Goal: Find contact information: Obtain details needed to contact an individual or organization

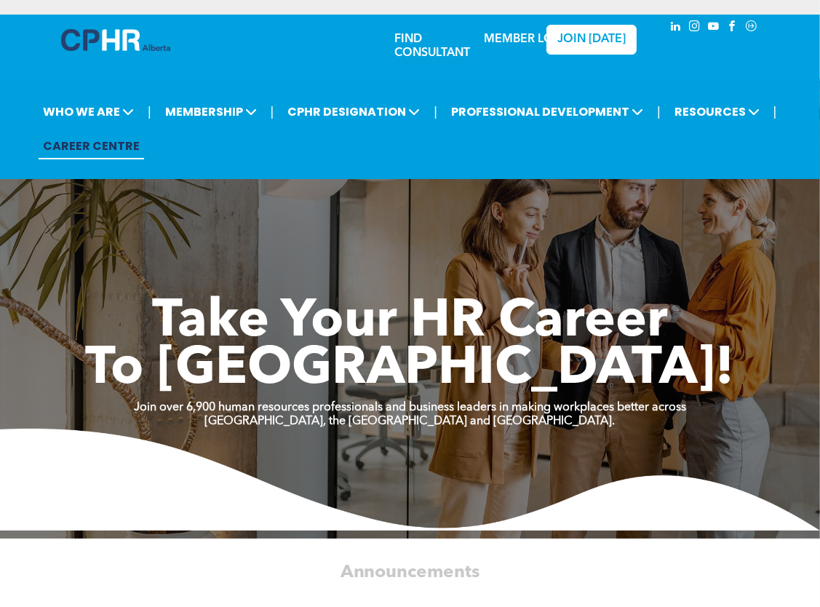
click at [499, 36] on link "MEMBER LOGIN" at bounding box center [530, 39] width 91 height 12
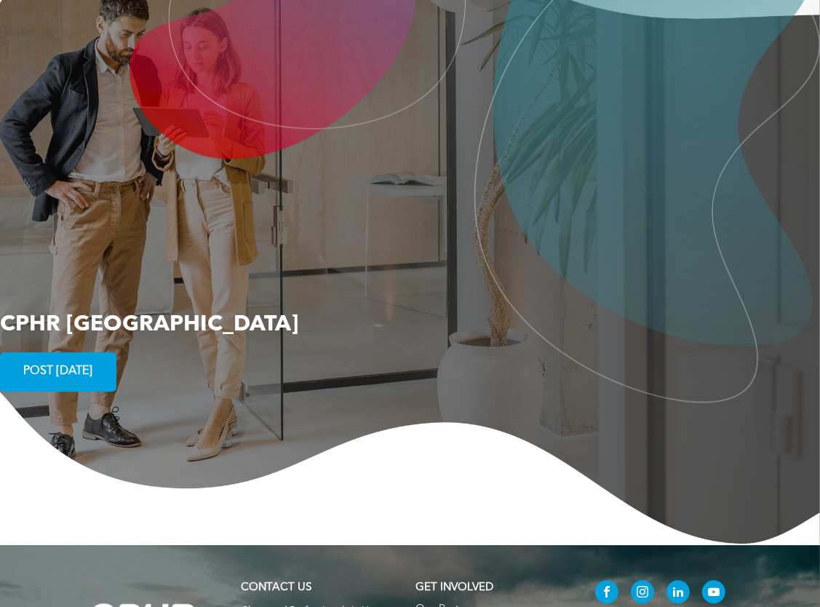
scroll to position [2715, 0]
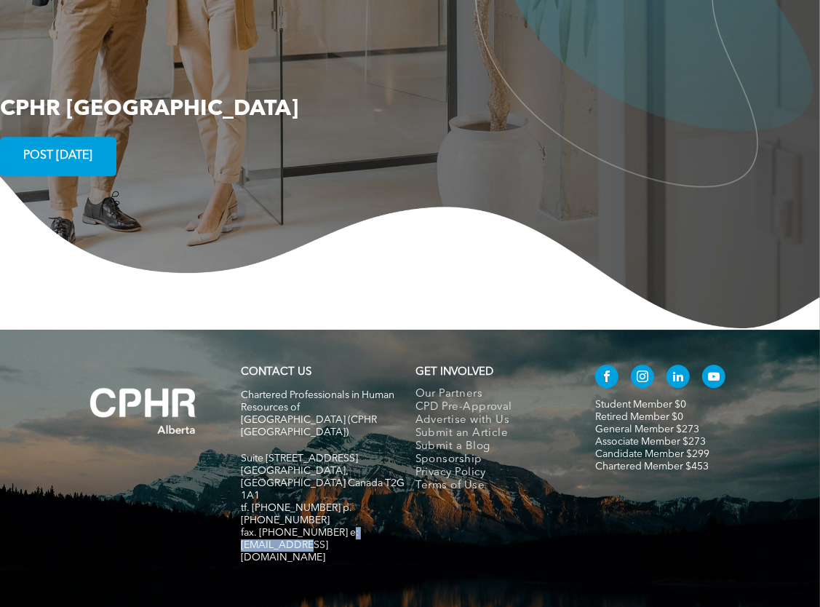
drag, startPoint x: 329, startPoint y: 473, endPoint x: 250, endPoint y: 469, distance: 78.7
click at [250, 527] on h5 "fax. [PHONE_NUMBER] e:[EMAIL_ADDRESS][DOMAIN_NAME]" at bounding box center [323, 545] width 164 height 37
drag, startPoint x: 250, startPoint y: 469, endPoint x: 276, endPoint y: 475, distance: 26.1
click at [276, 528] on span "fax. [PHONE_NUMBER] e:[EMAIL_ADDRESS][DOMAIN_NAME]" at bounding box center [300, 545] width 118 height 35
click at [321, 528] on span "fax. [PHONE_NUMBER] e:[EMAIL_ADDRESS][DOMAIN_NAME]" at bounding box center [300, 545] width 118 height 35
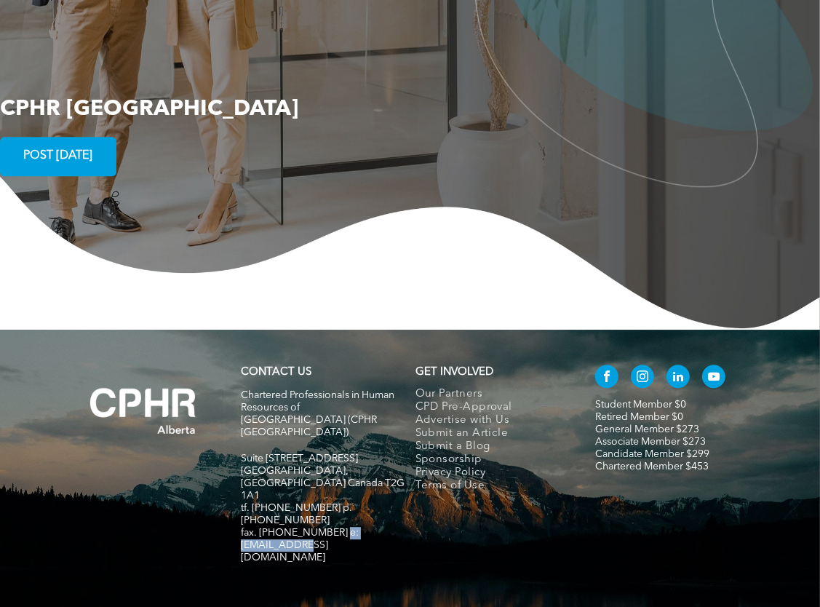
drag, startPoint x: 323, startPoint y: 472, endPoint x: 250, endPoint y: 473, distance: 72.8
click at [250, 527] on h5 "fax. [PHONE_NUMBER] e:[EMAIL_ADDRESS][DOMAIN_NAME]" at bounding box center [323, 545] width 164 height 37
copy span "info@cphrab.ca"
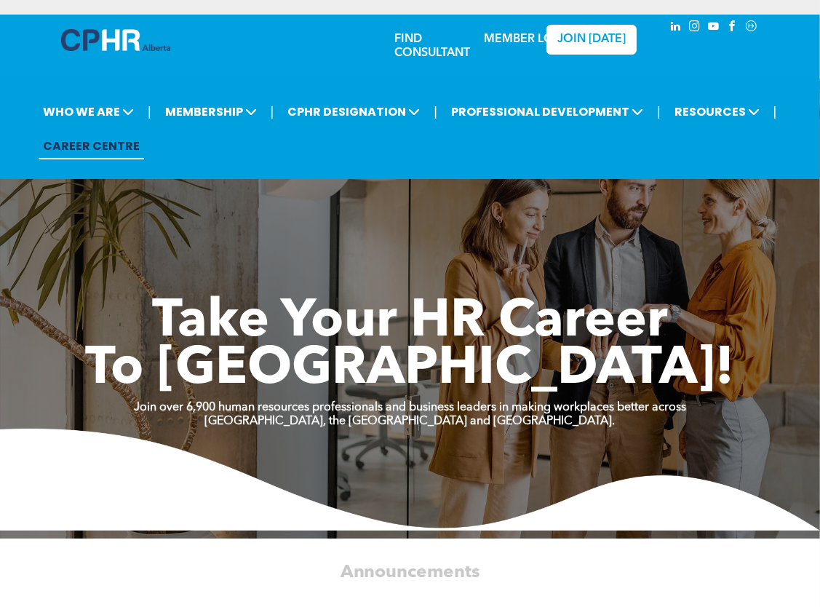
click at [409, 42] on link "FIND CONSULTANT" at bounding box center [433, 45] width 76 height 25
